Goal: Navigation & Orientation: Find specific page/section

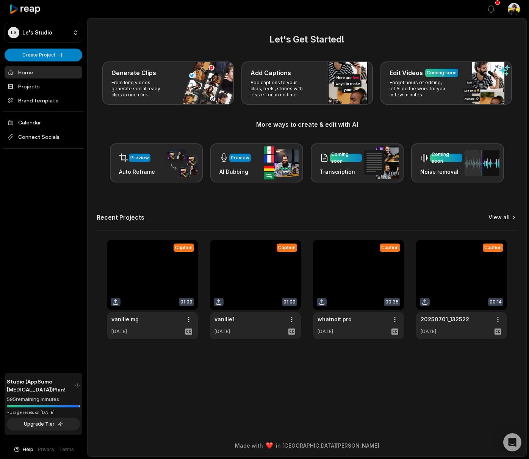
click at [506, 217] on link "View all" at bounding box center [498, 217] width 21 height 8
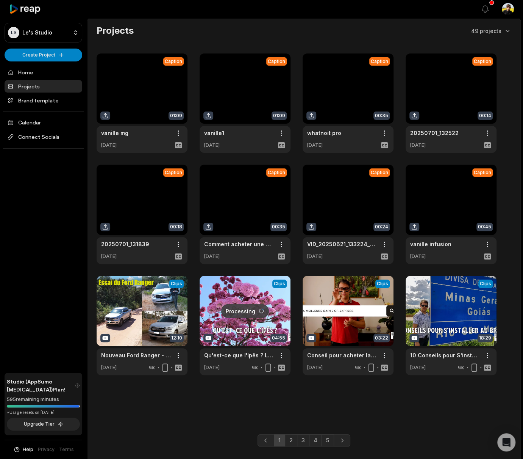
click at [202, 401] on main "Projects 49 projects Caption 01:09 vanille mg Open options [DATE] Caption 01:09…" at bounding box center [304, 214] width 433 height 391
click at [290, 442] on link "2" at bounding box center [291, 440] width 13 height 12
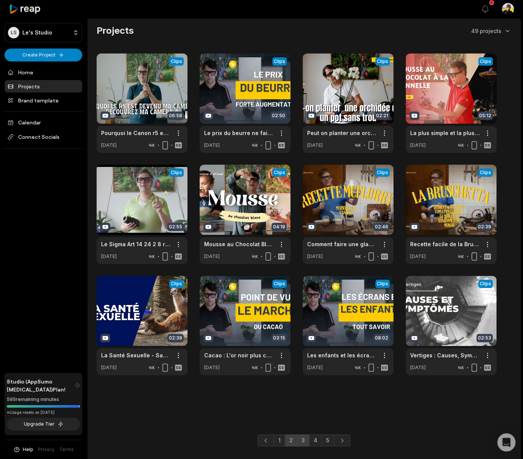
click at [302, 439] on link "3" at bounding box center [303, 440] width 13 height 12
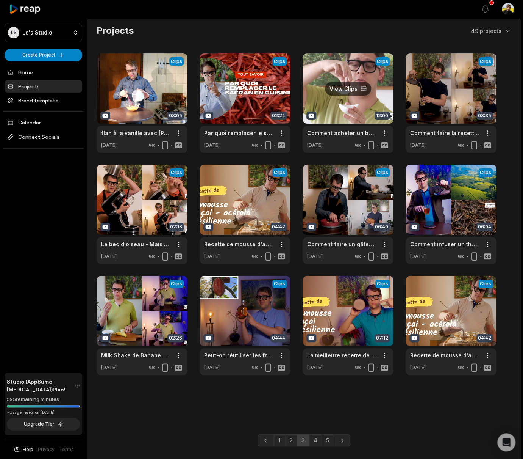
click at [327, 99] on link at bounding box center [348, 102] width 91 height 99
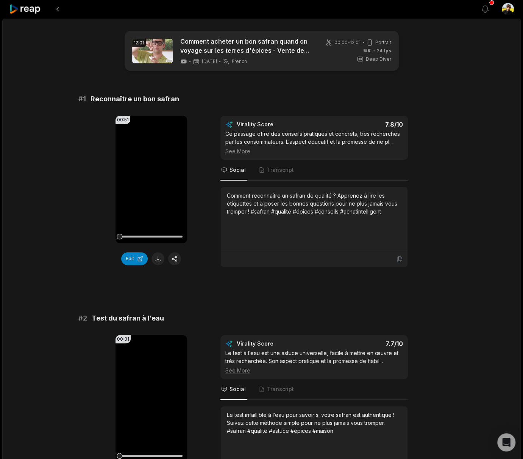
click at [161, 99] on span "Reconnaître un bon safran" at bounding box center [135, 99] width 89 height 11
